Goal: Task Accomplishment & Management: Use online tool/utility

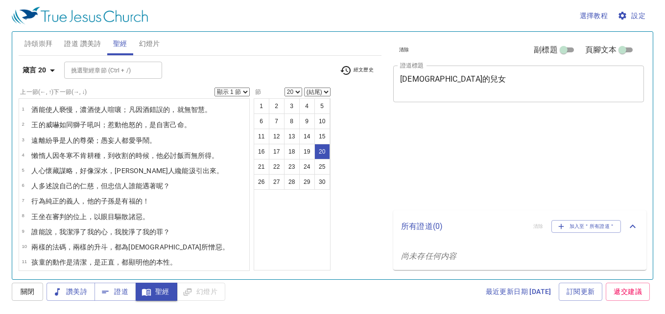
select select "20"
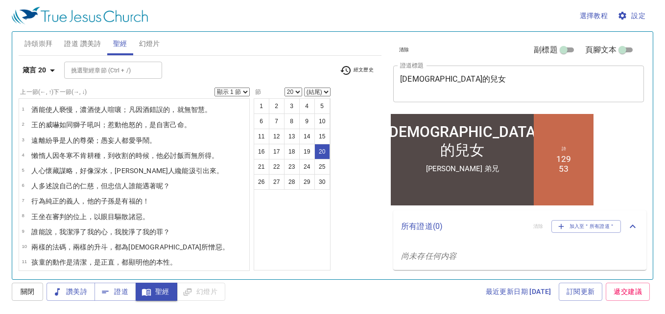
scroll to position [277, 0]
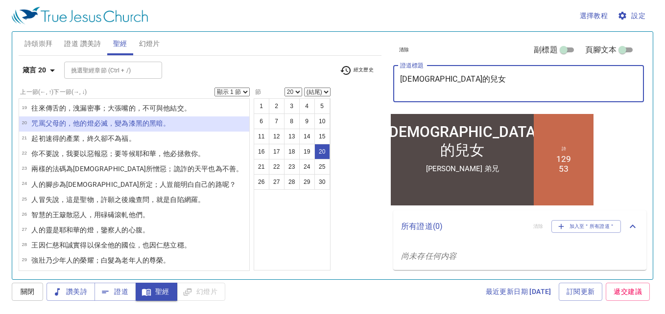
drag, startPoint x: 436, startPoint y: 81, endPoint x: 381, endPoint y: 92, distance: 55.9
click at [381, 92] on div "詩頌崇拜 證道 讚美詩 聖經 幻燈片 詩歌搜尋 詩歌搜尋 清除 播放音頻 刪除 156、與主同行 1 2 3 詩歌搜尋 詩歌搜尋 清除 播放音頻 刪除 129…" at bounding box center [333, 152] width 636 height 248
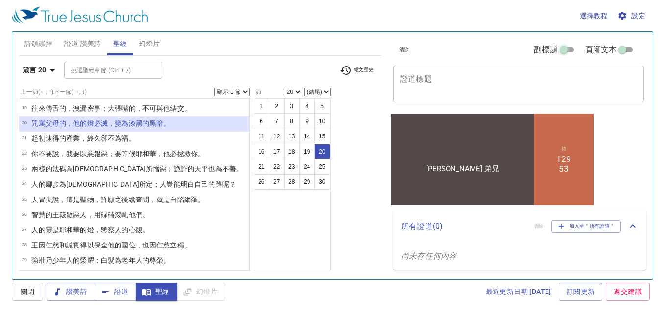
click at [571, 50] on input "副標題" at bounding box center [563, 52] width 35 height 12
checkbox input "true"
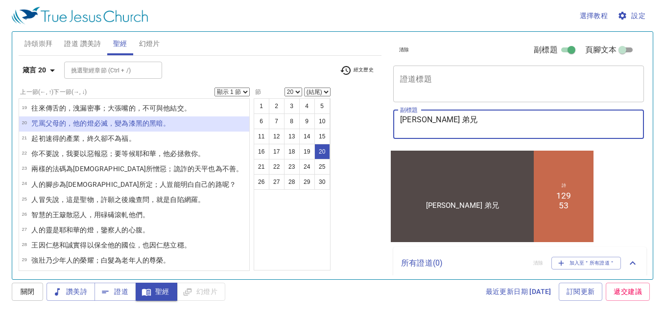
drag, startPoint x: 440, startPoint y: 119, endPoint x: 387, endPoint y: 116, distance: 53.0
click at [387, 116] on div "清除 副標題 頁腳文本 證道標題 x 證道標題 副標題 柯敏裕 弟兄 x 副標題 頁腳文本 頁腳文本 所有證道 ( 0 ) 清除 加入至＂所有證道＂ 尚未存任…" at bounding box center [517, 152] width 265 height 248
type textarea "施福安 傳道"
click at [76, 45] on span "證道 讚美詩" at bounding box center [82, 44] width 37 height 12
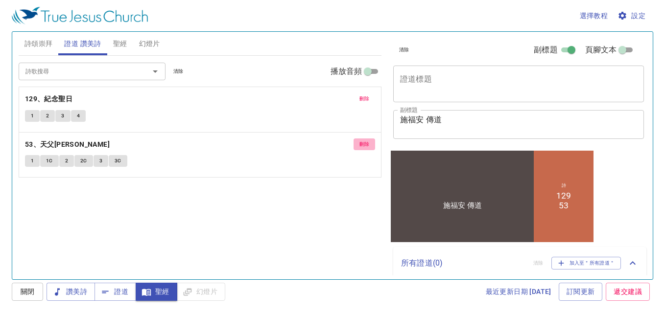
click at [363, 144] on span "刪除" at bounding box center [365, 144] width 10 height 9
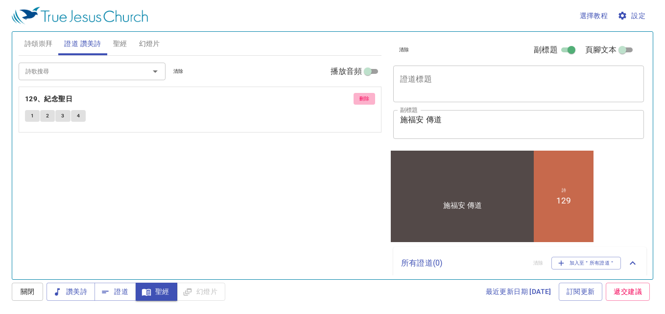
click at [360, 98] on span "刪除" at bounding box center [365, 99] width 10 height 9
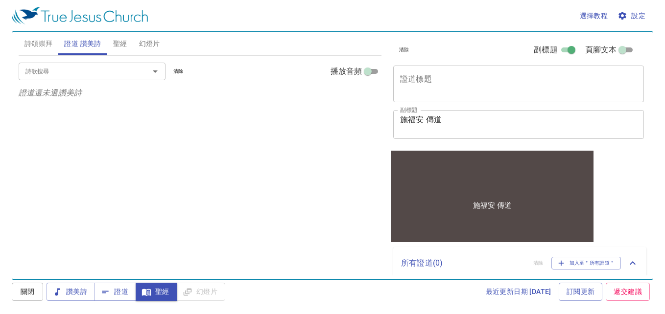
click at [141, 73] on div at bounding box center [148, 72] width 25 height 14
click at [112, 290] on span "證道" at bounding box center [115, 292] width 26 height 12
click at [123, 41] on span "聖經" at bounding box center [120, 44] width 14 height 12
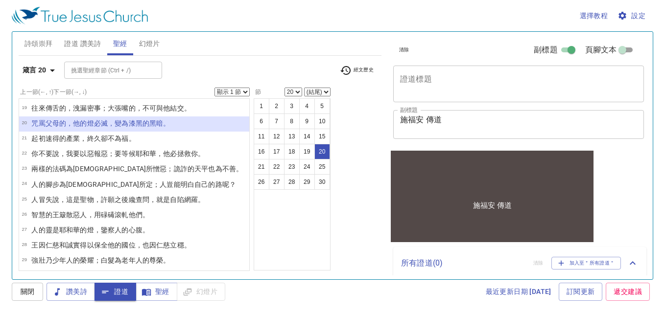
scroll to position [267, 0]
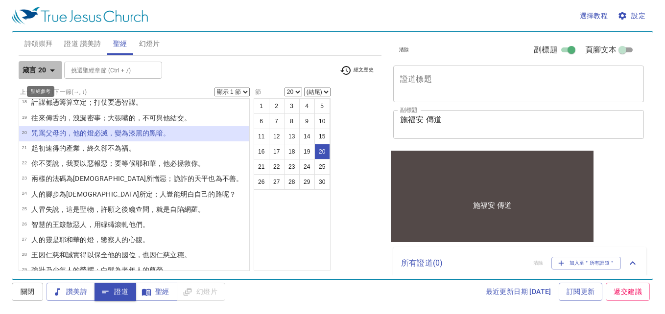
click at [52, 70] on icon "button" at bounding box center [52, 71] width 5 height 2
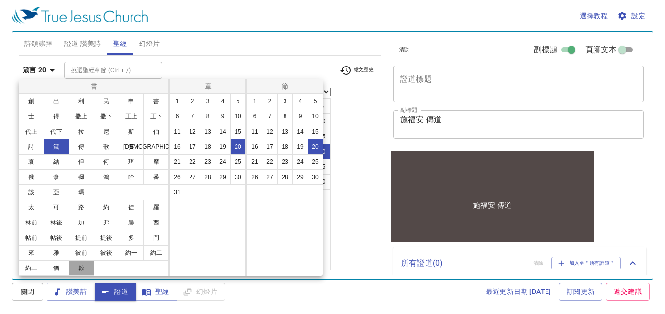
click at [87, 267] on button "啟" at bounding box center [81, 269] width 25 height 16
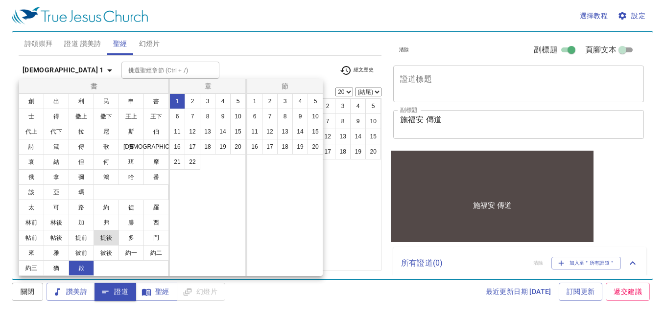
scroll to position [0, 0]
click at [193, 102] on button "2" at bounding box center [193, 102] width 16 height 16
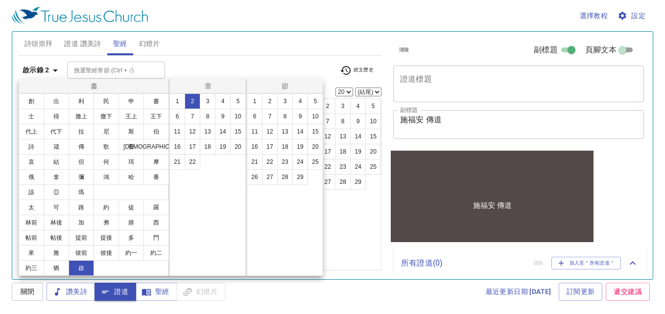
click at [201, 65] on div at bounding box center [332, 157] width 665 height 314
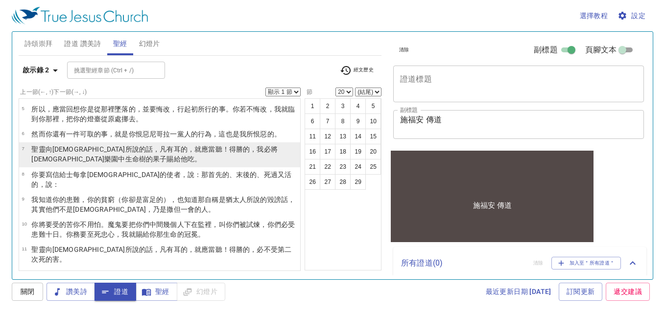
scroll to position [98, 0]
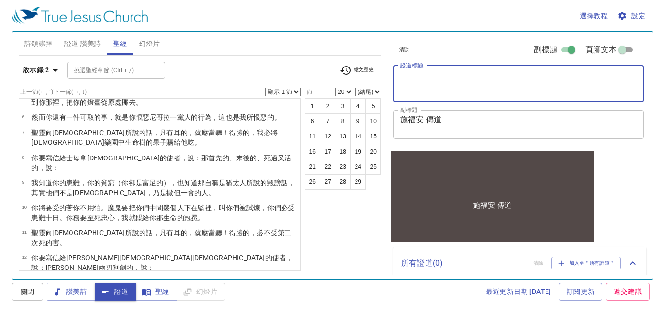
paste textarea "居所有[GEOGRAPHIC_DATA]的[DEMOGRAPHIC_DATA]"
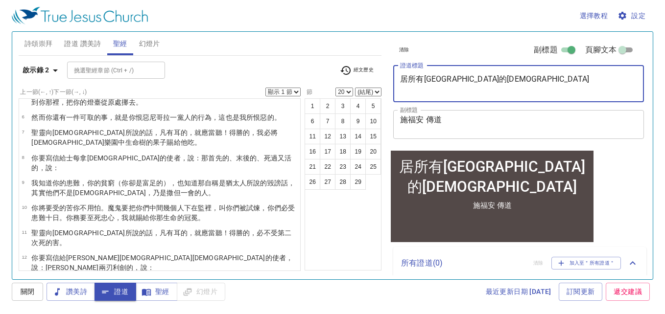
type textarea "居所有[GEOGRAPHIC_DATA]的[DEMOGRAPHIC_DATA]"
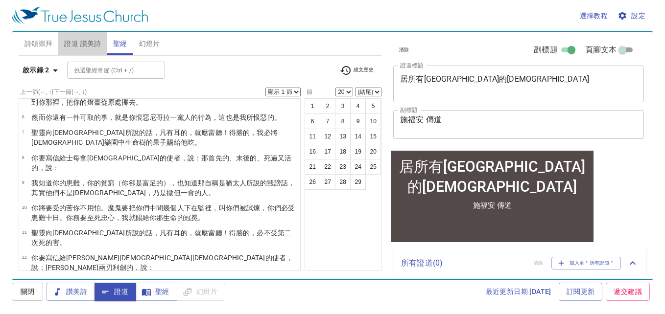
click at [91, 43] on span "證道 讚美詩" at bounding box center [82, 44] width 37 height 12
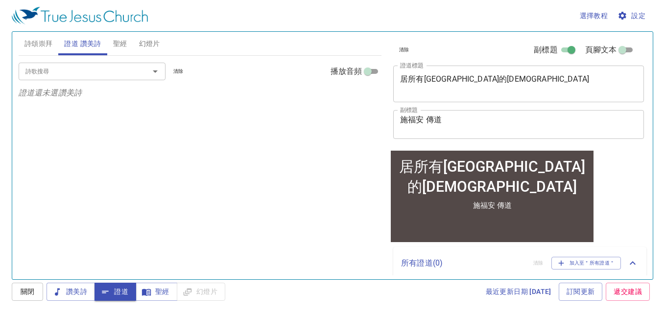
click at [91, 72] on input "詩歌搜尋" at bounding box center [78, 71] width 112 height 11
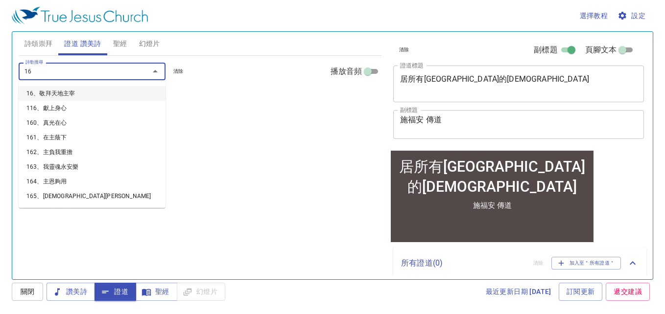
type input "168"
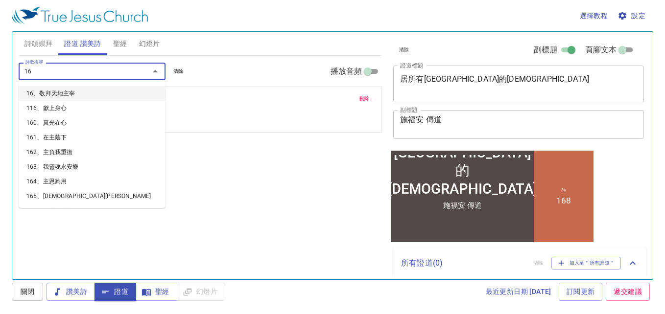
type input "169"
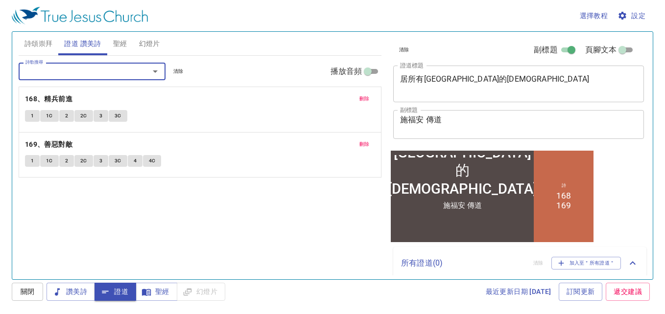
click at [456, 82] on textarea "居所有[GEOGRAPHIC_DATA]的[DEMOGRAPHIC_DATA]" at bounding box center [518, 83] width 237 height 19
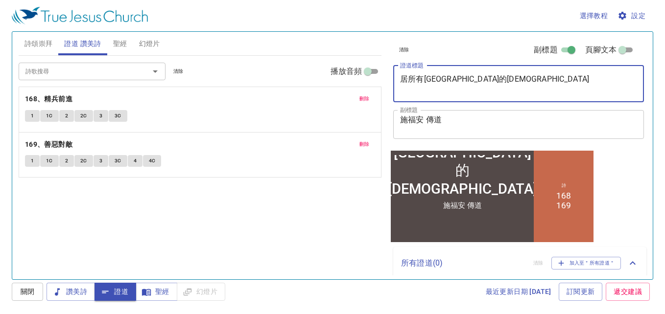
click at [456, 82] on textarea "居所有[GEOGRAPHIC_DATA]的[DEMOGRAPHIC_DATA]" at bounding box center [518, 83] width 237 height 19
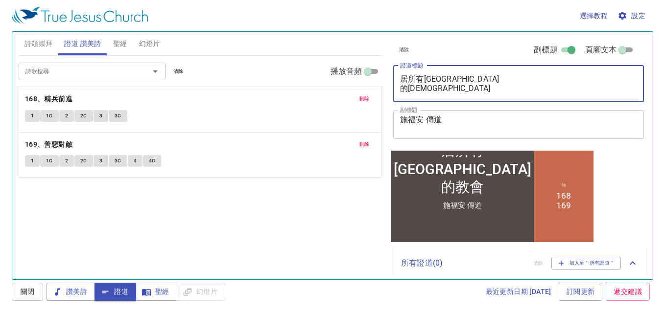
type textarea "居所有[GEOGRAPHIC_DATA]的[DEMOGRAPHIC_DATA]"
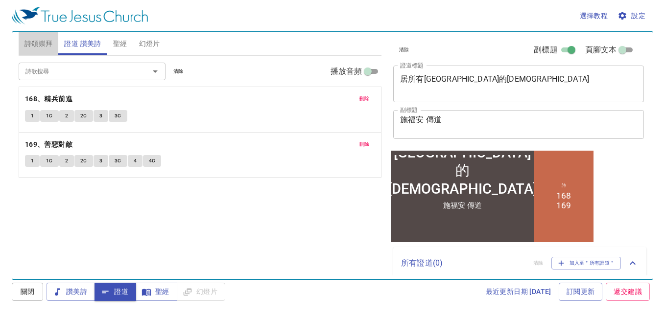
click at [41, 43] on span "詩頌崇拜" at bounding box center [38, 44] width 28 height 12
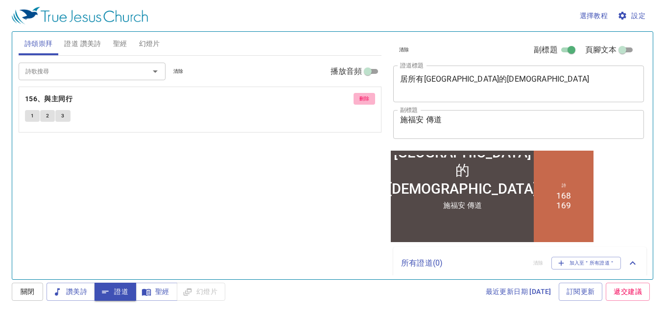
click at [368, 97] on span "刪除" at bounding box center [365, 99] width 10 height 9
click at [80, 68] on input "詩歌搜尋" at bounding box center [78, 71] width 112 height 11
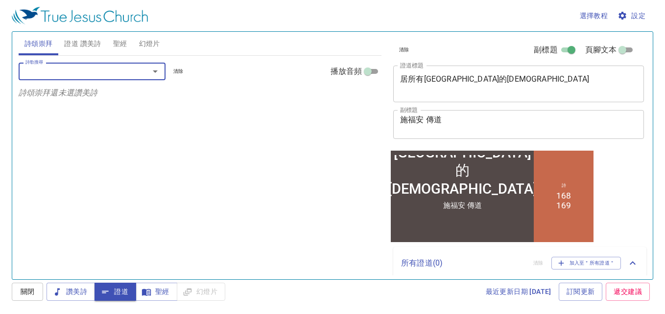
click at [80, 68] on input "詩歌搜尋" at bounding box center [78, 71] width 112 height 11
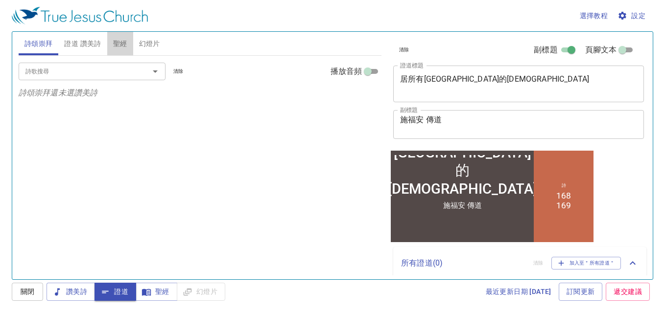
click at [120, 43] on span "聖經" at bounding box center [120, 44] width 14 height 12
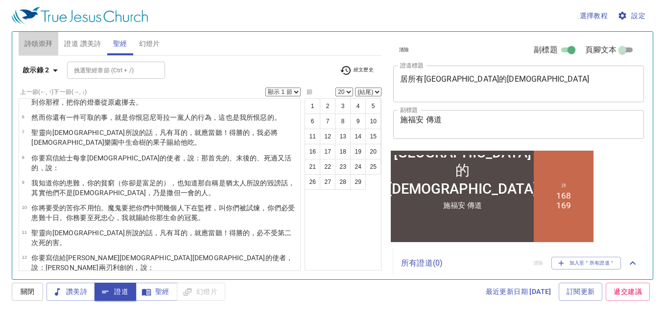
click at [46, 42] on span "詩頌崇拜" at bounding box center [38, 44] width 28 height 12
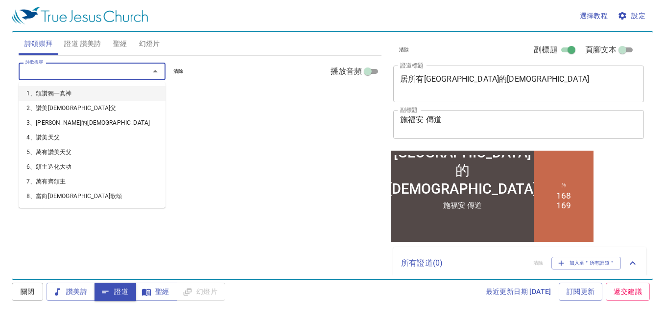
click at [103, 72] on input "詩歌搜尋" at bounding box center [78, 71] width 112 height 11
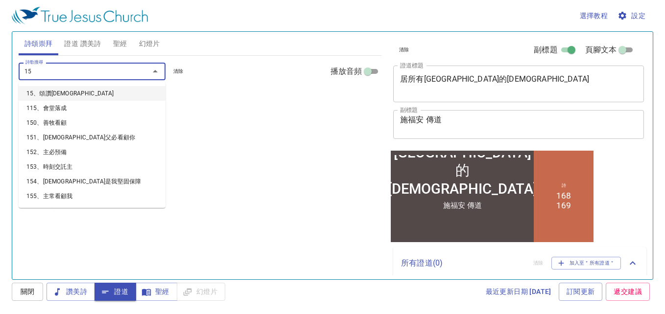
type input "151"
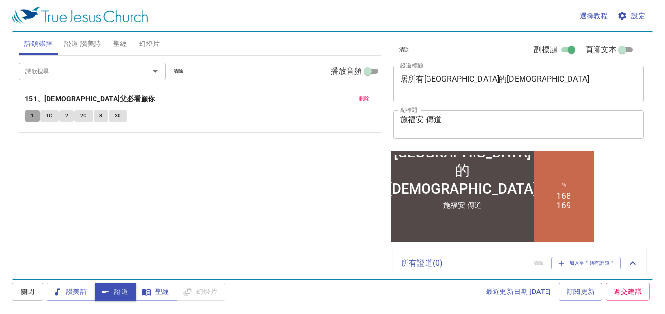
click at [33, 117] on span "1" at bounding box center [32, 116] width 3 height 9
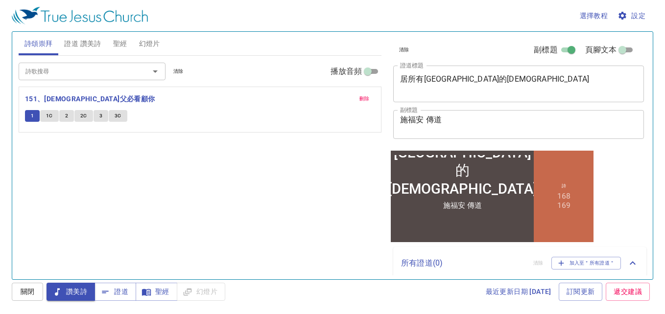
click at [45, 122] on div "1 1C 2 2C 3 3C" at bounding box center [200, 117] width 350 height 14
click at [50, 116] on span "1C" at bounding box center [49, 116] width 7 height 9
click at [69, 115] on button "2" at bounding box center [66, 116] width 15 height 12
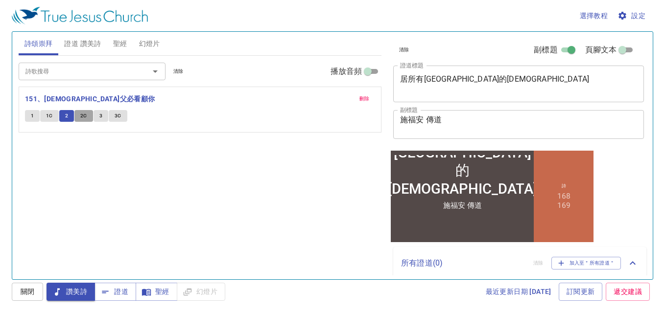
click at [86, 113] on span "2C" at bounding box center [83, 116] width 7 height 9
click at [102, 115] on button "3" at bounding box center [101, 116] width 15 height 12
click at [117, 116] on span "3C" at bounding box center [118, 116] width 7 height 9
click at [72, 71] on input "詩歌搜尋" at bounding box center [78, 71] width 112 height 11
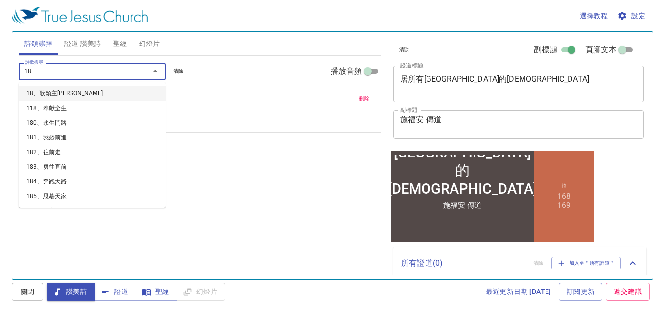
type input "187"
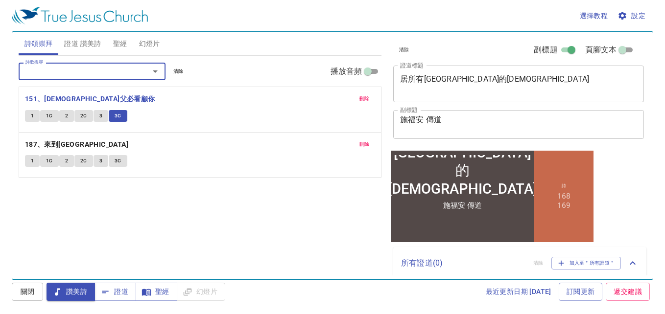
click at [32, 163] on span "1" at bounding box center [32, 161] width 3 height 9
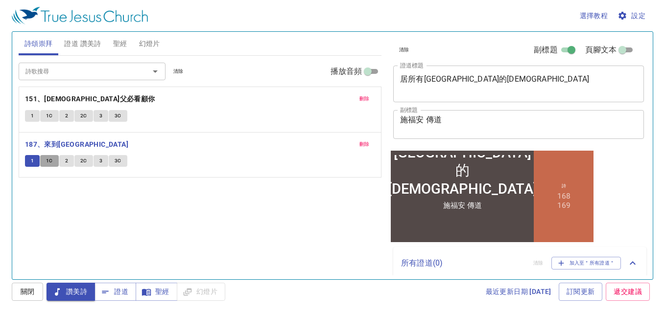
click at [53, 163] on button "1C" at bounding box center [49, 161] width 19 height 12
click at [65, 162] on span "2" at bounding box center [66, 161] width 3 height 9
click at [85, 160] on span "2C" at bounding box center [83, 161] width 7 height 9
click at [100, 164] on span "3" at bounding box center [100, 161] width 3 height 9
click at [121, 161] on button "3C" at bounding box center [118, 161] width 19 height 12
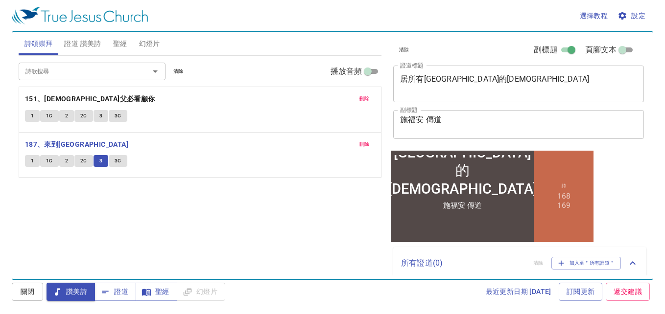
click at [121, 161] on button "3C" at bounding box center [118, 161] width 19 height 12
click at [125, 293] on span "證道" at bounding box center [115, 292] width 26 height 12
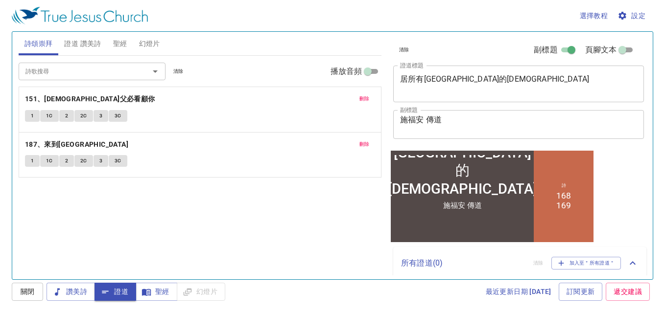
click at [79, 38] on span "證道 讚美詩" at bounding box center [82, 44] width 37 height 12
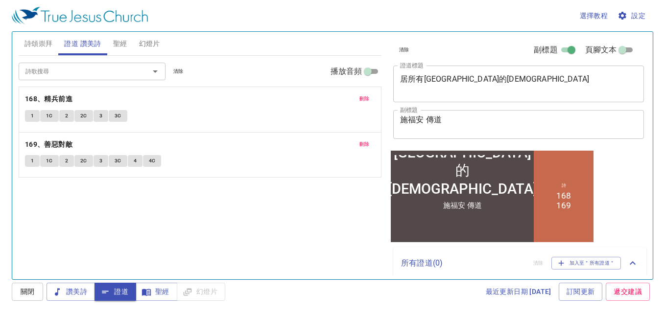
click at [32, 114] on span "1" at bounding box center [32, 116] width 3 height 9
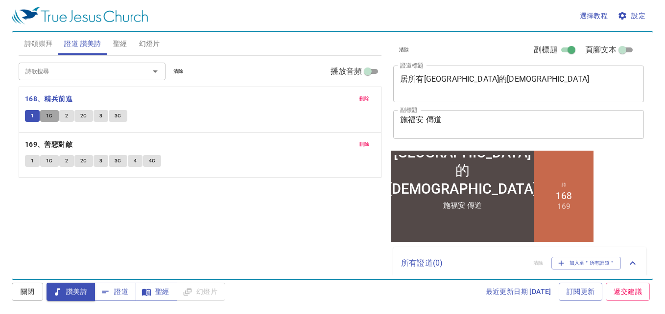
click at [50, 116] on span "1C" at bounding box center [49, 116] width 7 height 9
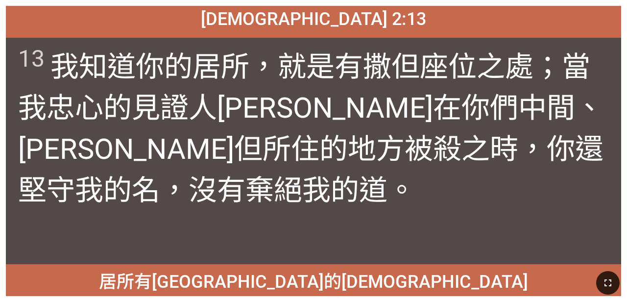
click at [391, 284] on icon "button" at bounding box center [608, 283] width 12 height 12
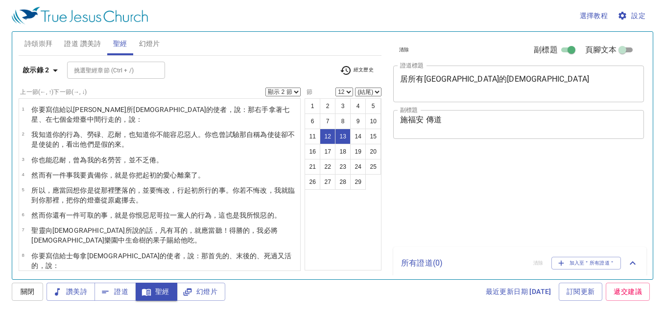
select select "2"
select select "12"
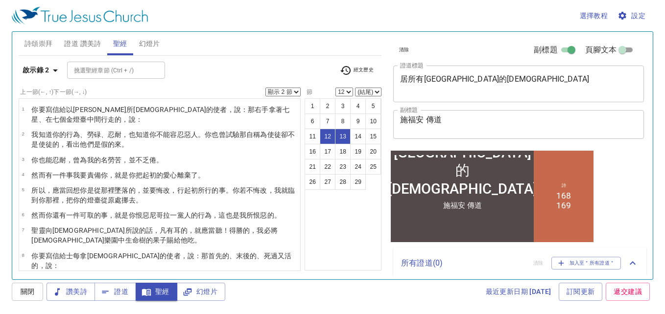
scroll to position [172, 0]
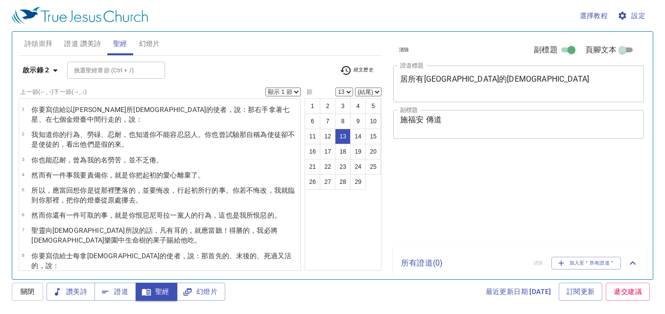
select select "13"
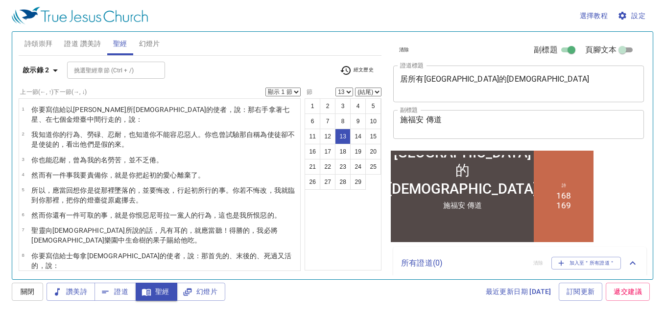
scroll to position [172, 0]
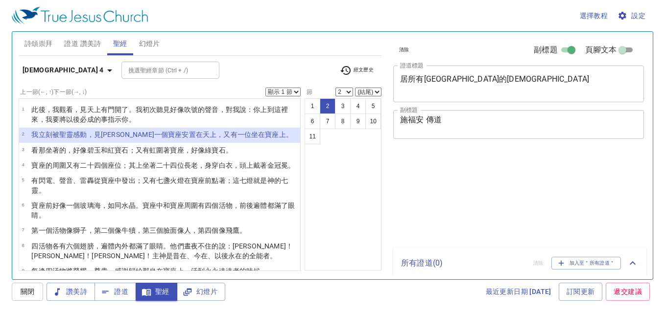
select select "2"
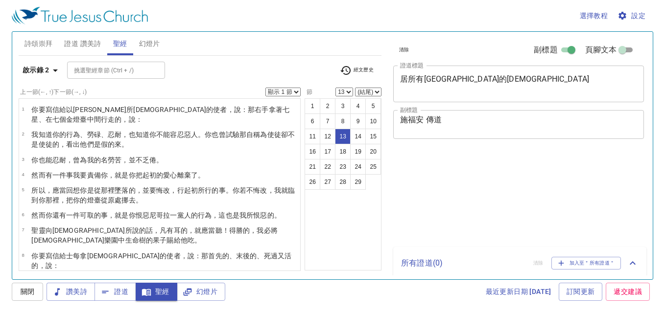
select select "13"
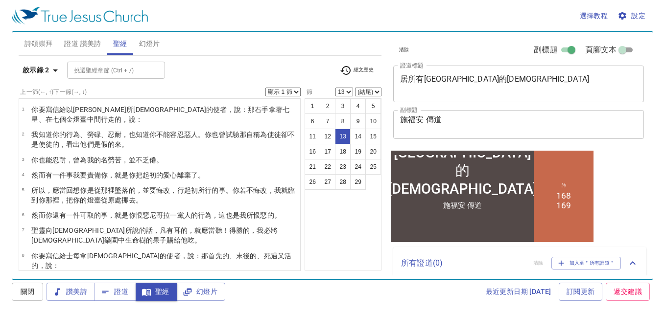
scroll to position [147, 0]
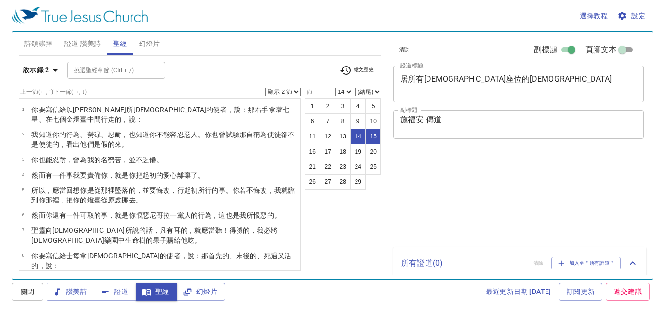
select select "2"
select select "14"
select select "2"
select select "14"
select select "2"
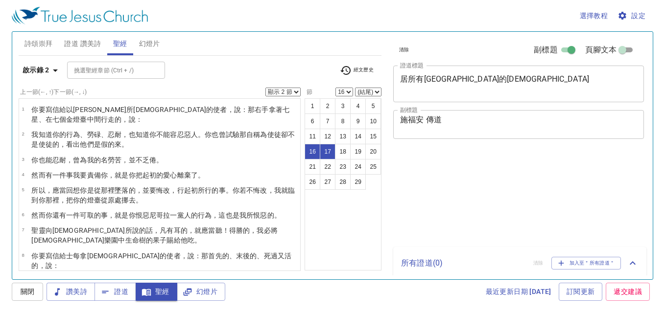
select select "16"
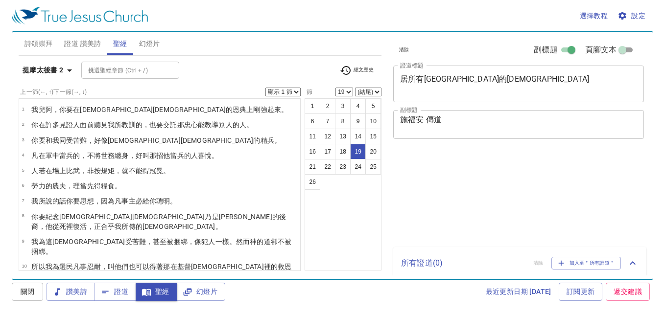
select select "19"
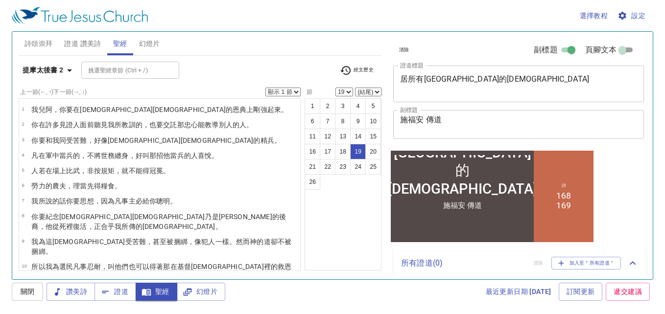
scroll to position [215, 0]
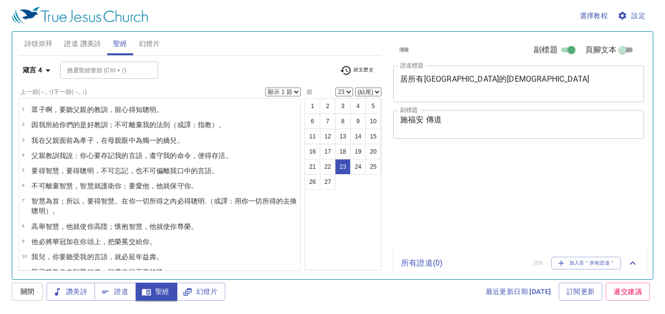
select select "23"
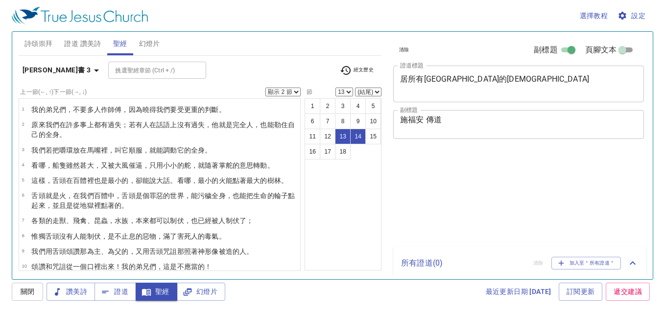
select select "2"
select select "13"
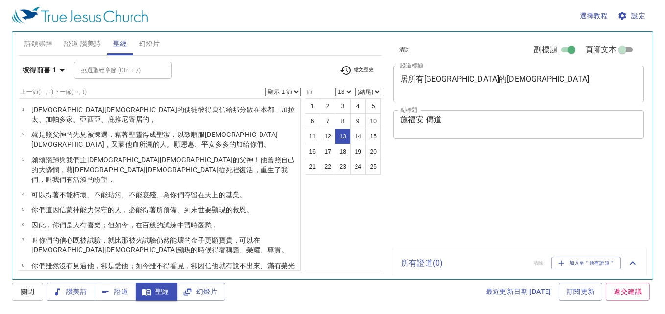
select select "13"
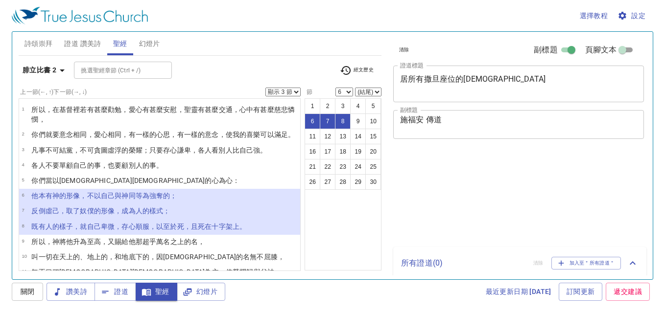
select select "3"
select select "6"
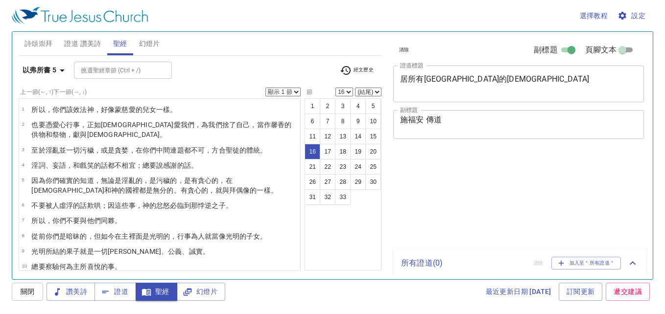
select select "16"
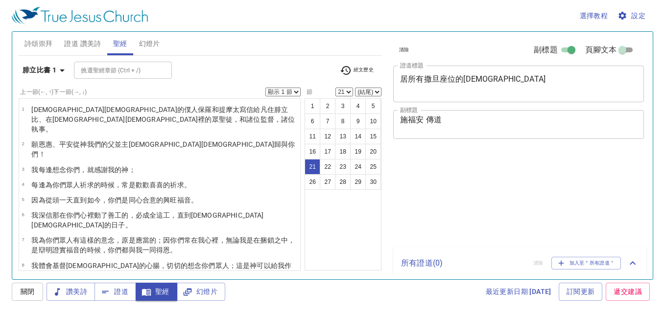
select select "21"
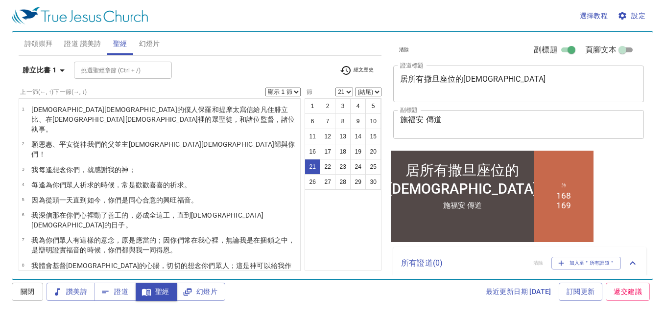
scroll to position [35, 0]
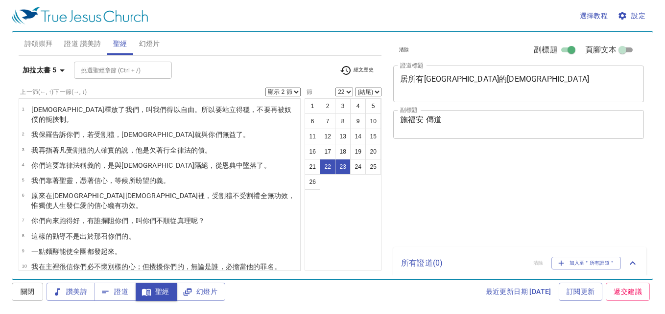
select select "2"
select select "22"
select select "2"
select select "22"
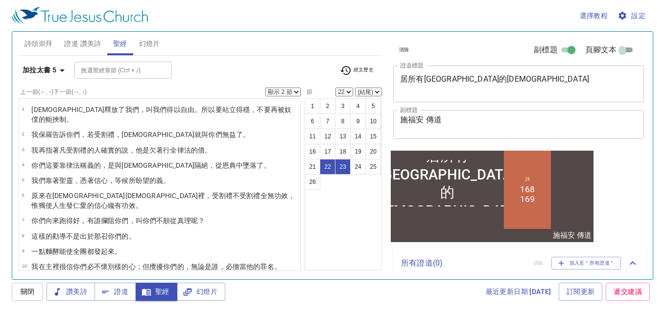
scroll to position [35, 0]
